Goal: Task Accomplishment & Management: Manage account settings

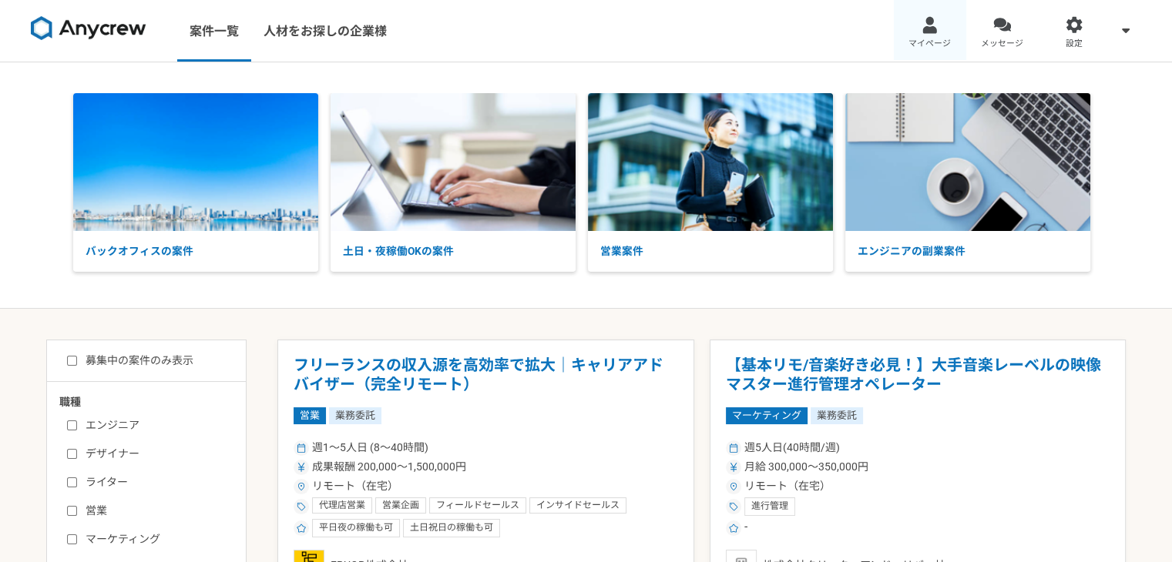
click at [929, 32] on div at bounding box center [929, 25] width 18 height 18
click at [934, 29] on div at bounding box center [929, 25] width 18 height 18
click at [920, 18] on div at bounding box center [929, 25] width 18 height 18
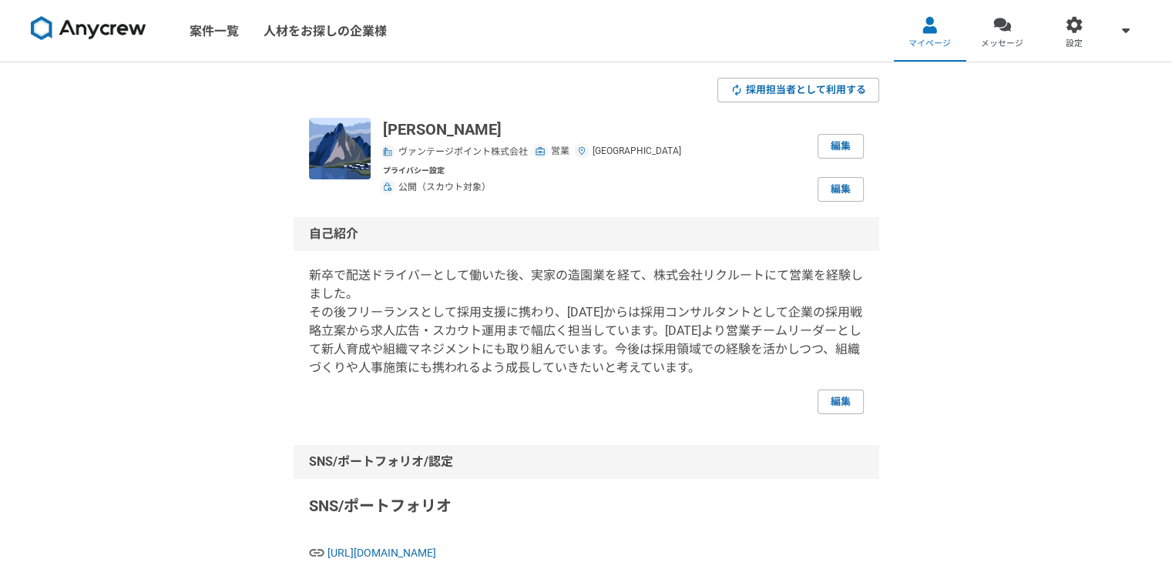
scroll to position [231, 0]
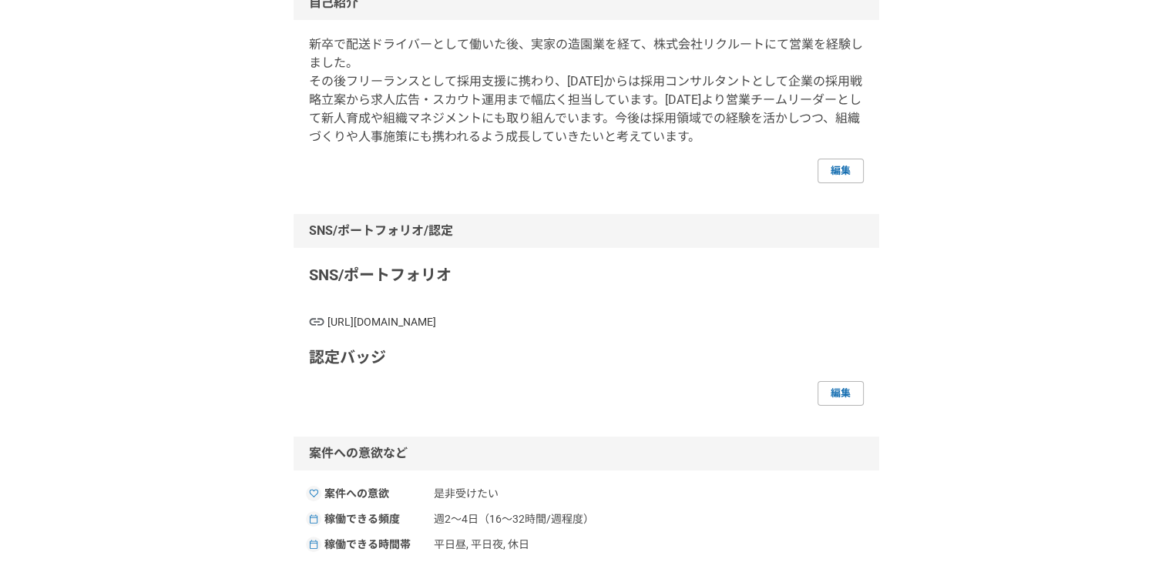
drag, startPoint x: 637, startPoint y: 310, endPoint x: 321, endPoint y: 324, distance: 316.1
click at [321, 324] on div "SNS/ポートフォリオ https://vantage-point.co.jp/professional/-XItFemX 認定バッジ 編集" at bounding box center [586, 334] width 555 height 142
copy link "[URL][DOMAIN_NAME]"
click at [687, 267] on p "SNS/ポートフォリオ" at bounding box center [586, 274] width 555 height 23
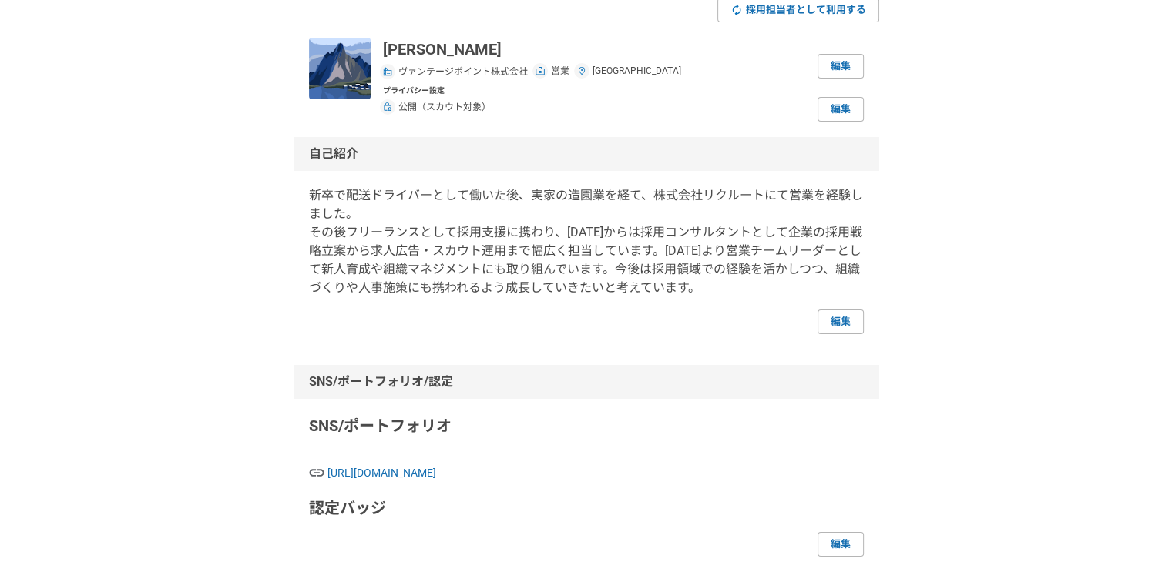
scroll to position [77, 0]
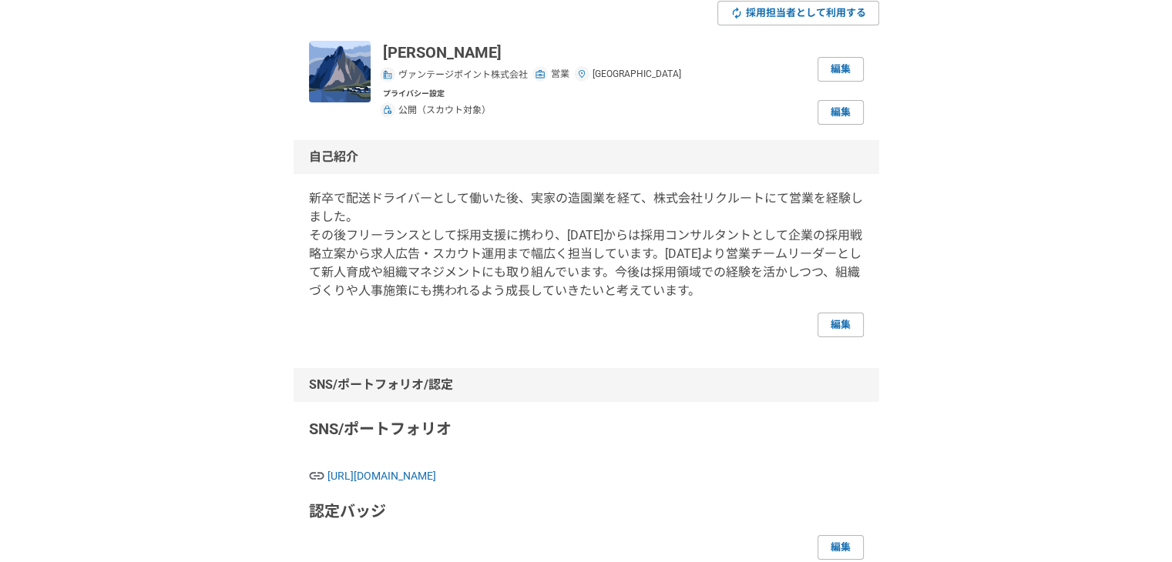
click at [561, 234] on p "新卒で配送ドライバーとして働いた後、実家の造園業を経て、株式会社リクルートにて営業を経験しました。 その後フリーランスとして採用支援に携わり、[DATE]から…" at bounding box center [586, 244] width 555 height 111
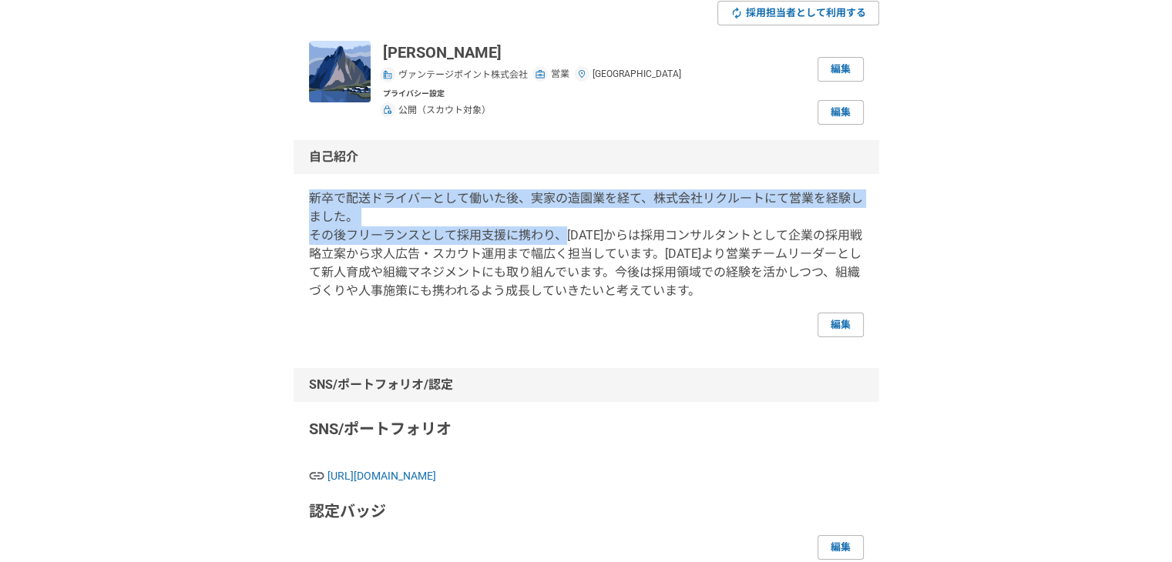
drag, startPoint x: 561, startPoint y: 236, endPoint x: 306, endPoint y: 190, distance: 259.0
click at [306, 190] on div "自己紹介 新卒で配送ドライバーとして働いた後、実家の造園業を経て、株式会社リクルートにて営業を経験しました。 その後フリーランスとして採用支援に携わり、202…" at bounding box center [585, 238] width 585 height 197
copy p "新卒で配送ドライバーとして働いた後、実家の造園業を経て、株式会社リクルートにて営業を経験しました。 その後フリーランスとして採用支援に携わり、"
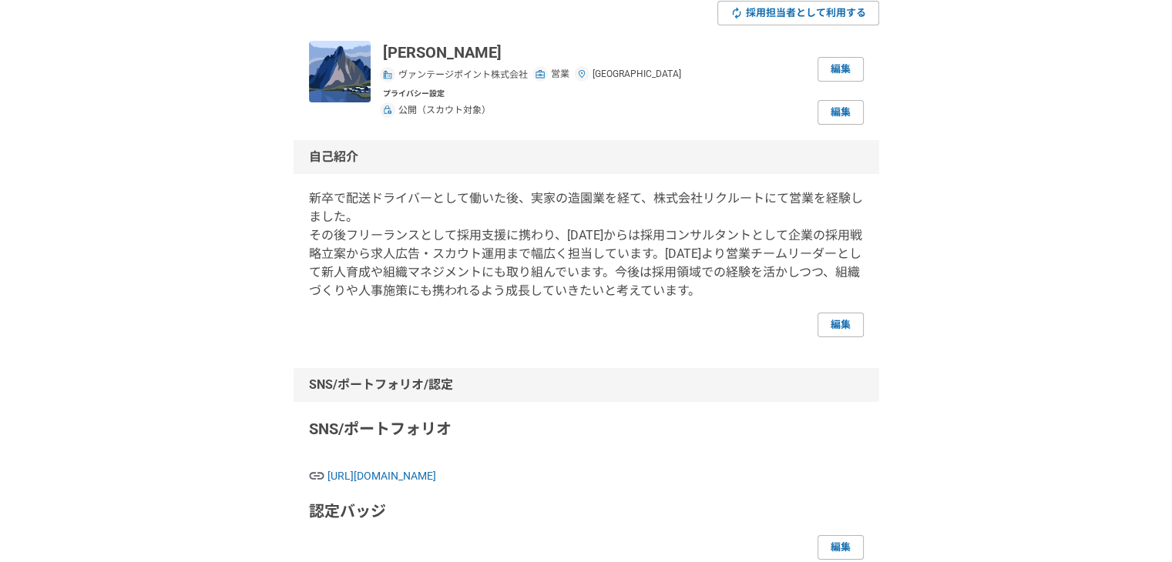
click at [625, 269] on p "新卒で配送ドライバーとして働いた後、実家の造園業を経て、株式会社リクルートにて営業を経験しました。 その後フリーランスとして採用支援に携わり、[DATE]から…" at bounding box center [586, 244] width 555 height 111
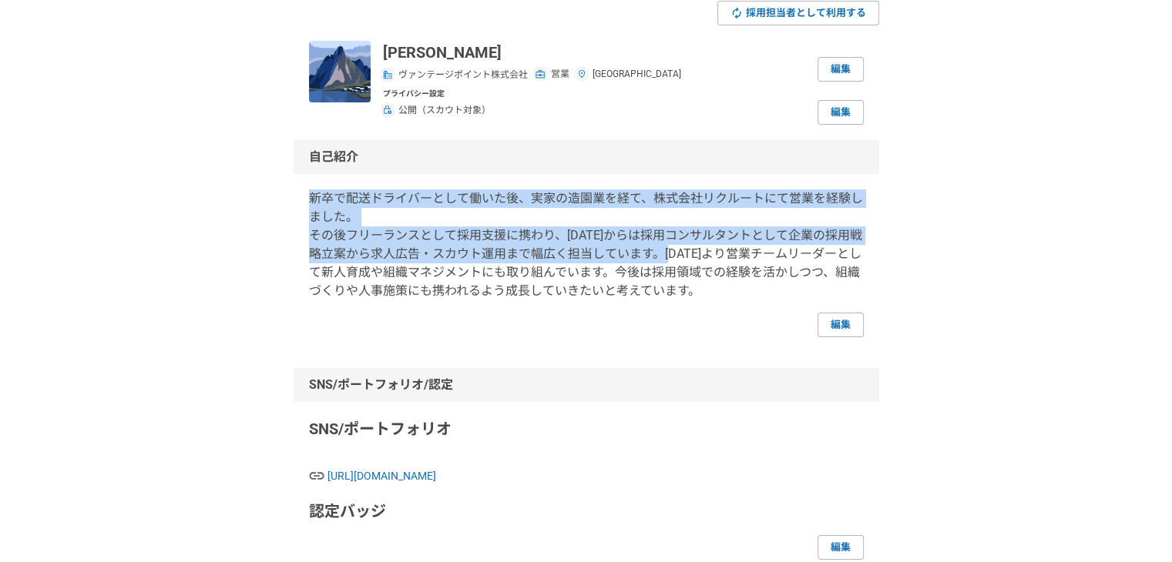
drag, startPoint x: 684, startPoint y: 256, endPoint x: 298, endPoint y: 203, distance: 389.6
click at [298, 203] on div "自己紹介 新卒で配送ドライバーとして働いた後、実家の造園業を経て、株式会社リクルートにて営業を経験しました。 その後フリーランスとして採用支援に携わり、202…" at bounding box center [585, 238] width 585 height 197
copy p "新卒で配送ドライバーとして働いた後、実家の造園業を経て、株式会社リクルートにて営業を経験しました。 その後フリーランスとして採用支援に携わり、2023年4月か…"
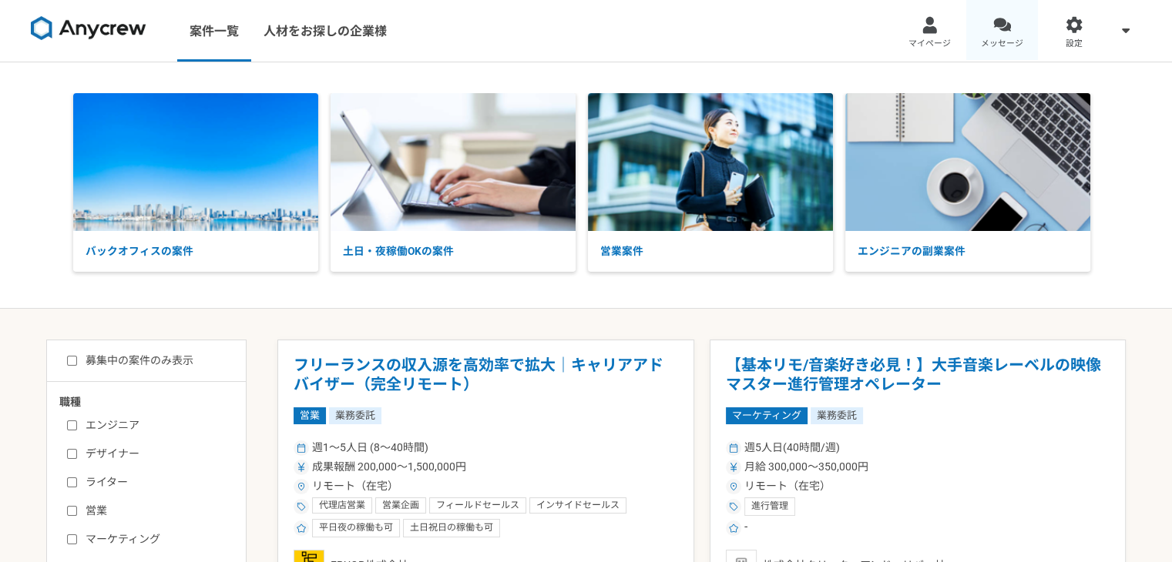
drag, startPoint x: 0, startPoint y: 0, endPoint x: 995, endPoint y: 26, distance: 995.5
click at [995, 26] on div at bounding box center [1002, 25] width 18 height 18
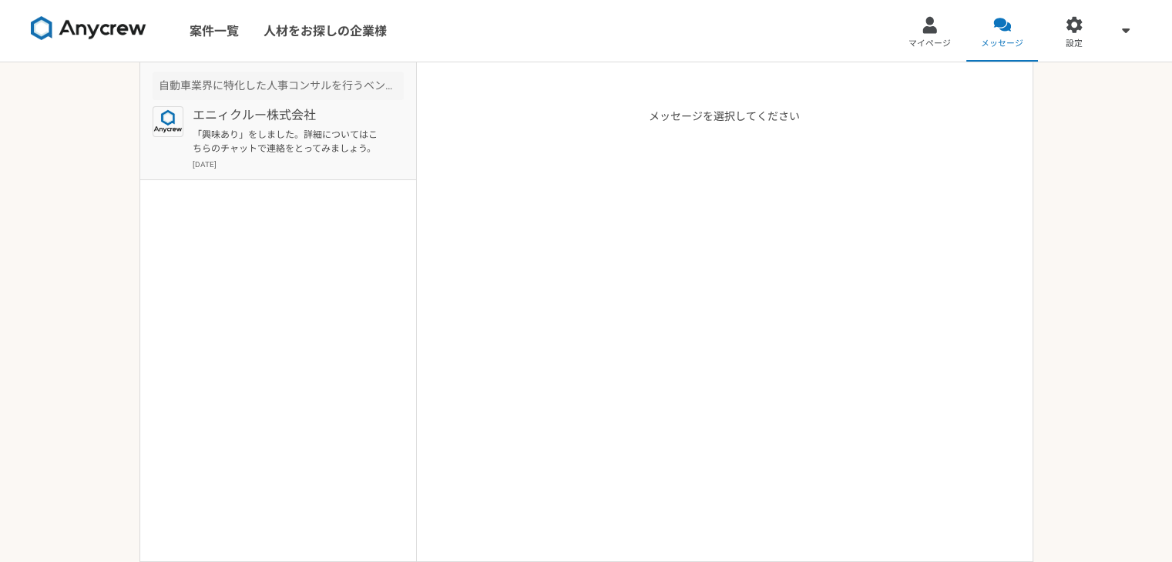
click at [270, 136] on p "「興味あり」をしました。詳細についてはこちらのチャットで連絡をとってみましょう。" at bounding box center [288, 142] width 190 height 28
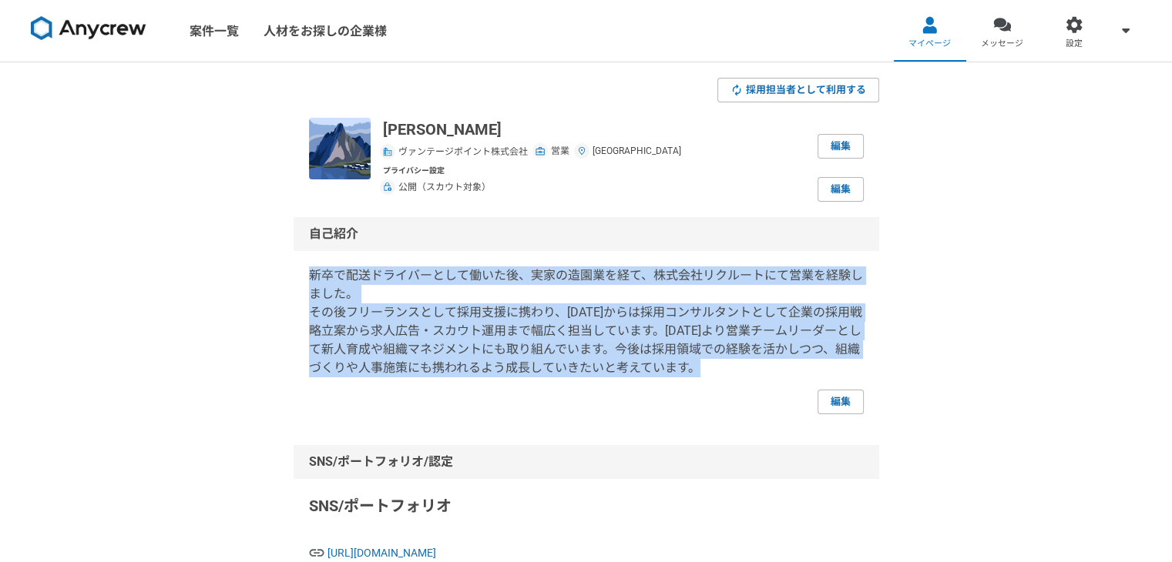
drag, startPoint x: 750, startPoint y: 366, endPoint x: 263, endPoint y: 280, distance: 494.4
copy p "新卒で配送ドライバーとして働いた後、実家の造園業を経て、株式会社リクルートにて営業を経験しました。 その後フリーランスとして採用支援に携わり、[DATE]から…"
